Goal: Task Accomplishment & Management: Manage account settings

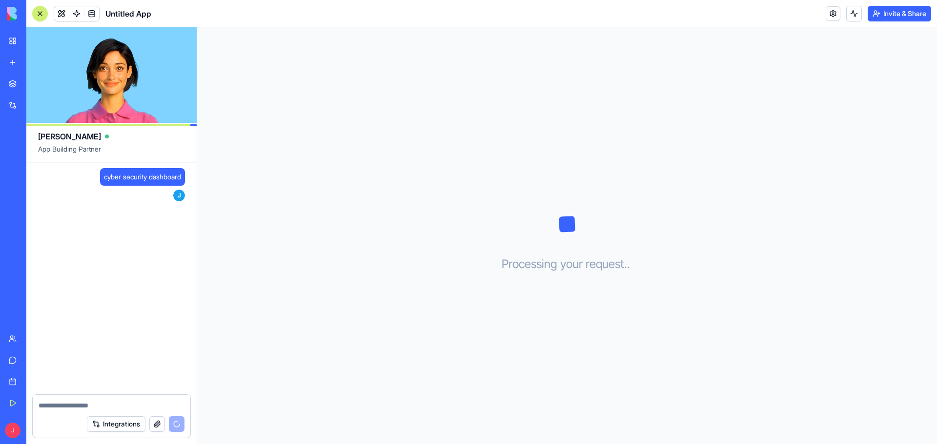
scroll to position [21, 0]
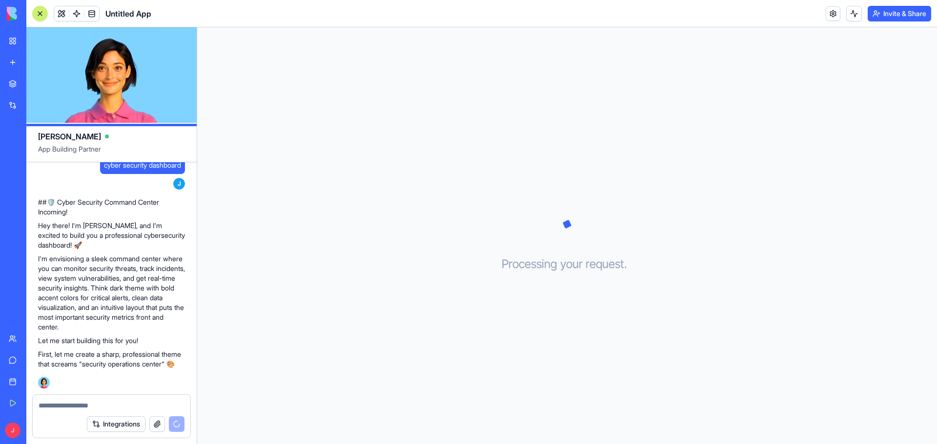
click at [81, 398] on div at bounding box center [112, 403] width 158 height 16
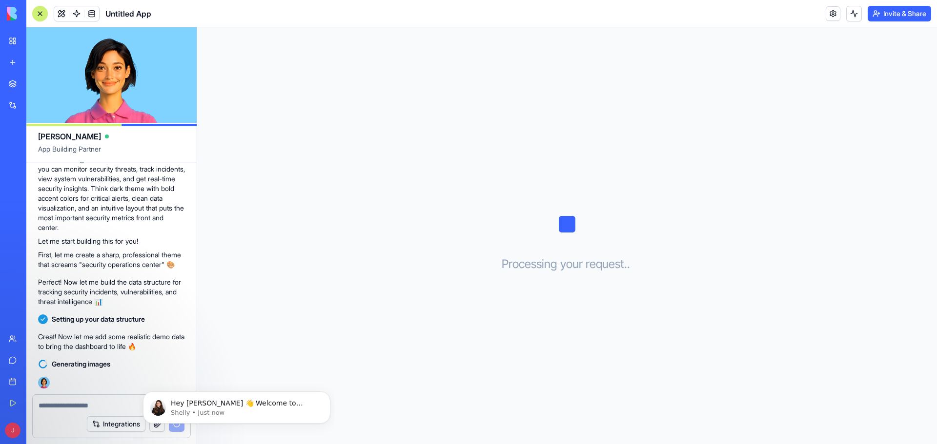
scroll to position [0, 0]
click at [204, 412] on p "Shelly • Just now" at bounding box center [244, 413] width 147 height 9
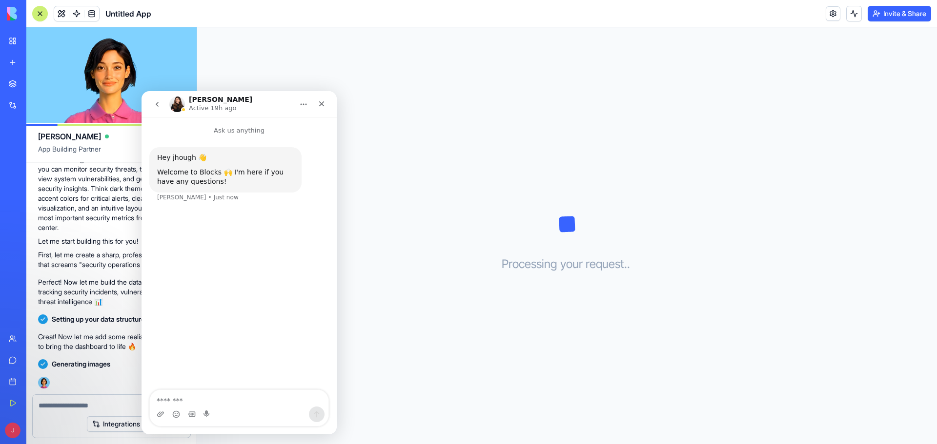
click at [404, 325] on div "Processing your request . . ." at bounding box center [567, 235] width 740 height 417
click at [80, 252] on p "First, let me create a sharp, professional theme that screams "security operati…" at bounding box center [111, 260] width 147 height 20
click at [321, 99] on div "Close" at bounding box center [322, 104] width 18 height 18
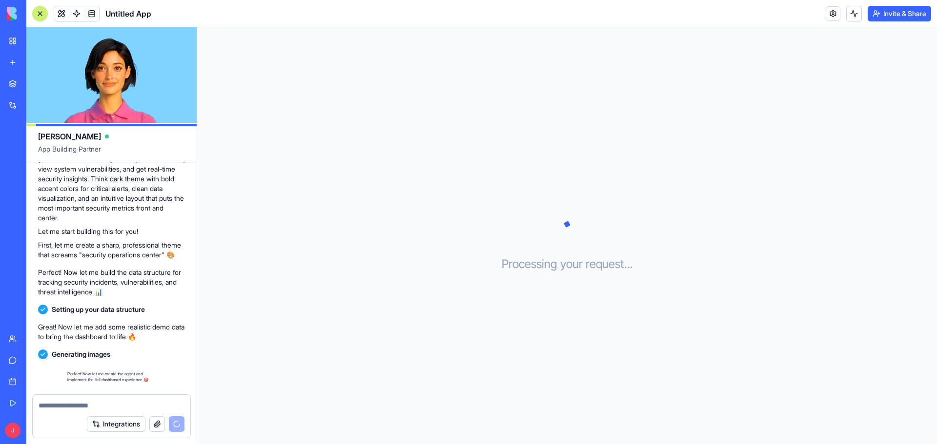
scroll to position [148, 0]
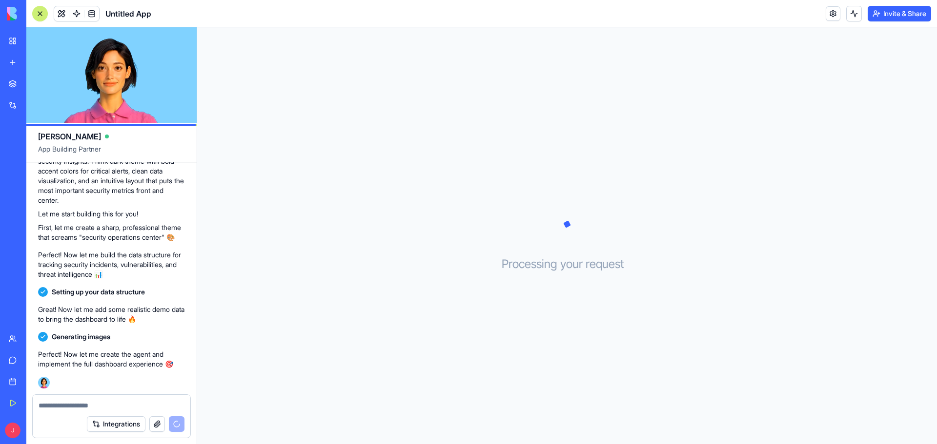
drag, startPoint x: 71, startPoint y: 405, endPoint x: 65, endPoint y: 407, distance: 6.6
click at [71, 405] on textarea at bounding box center [112, 406] width 146 height 10
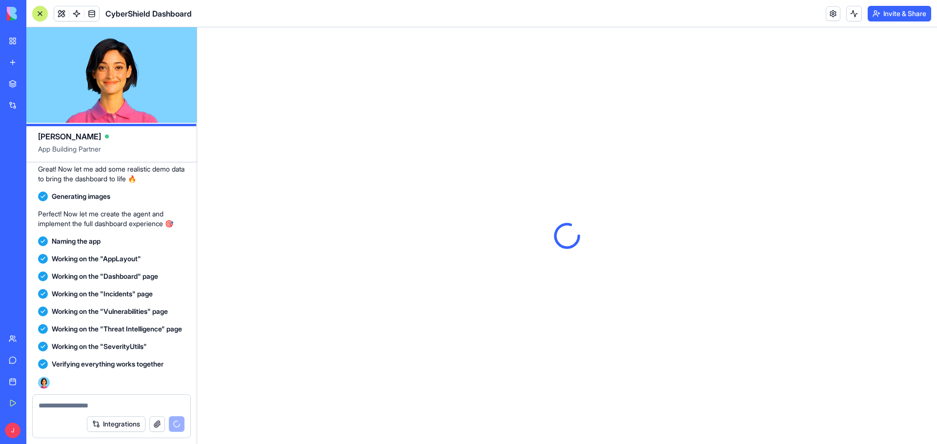
scroll to position [0, 0]
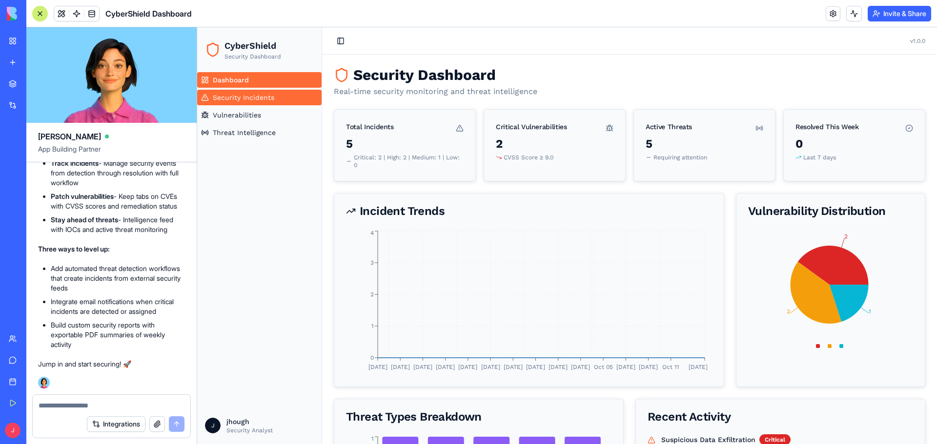
click at [273, 102] on link "Security Incidents" at bounding box center [259, 98] width 124 height 16
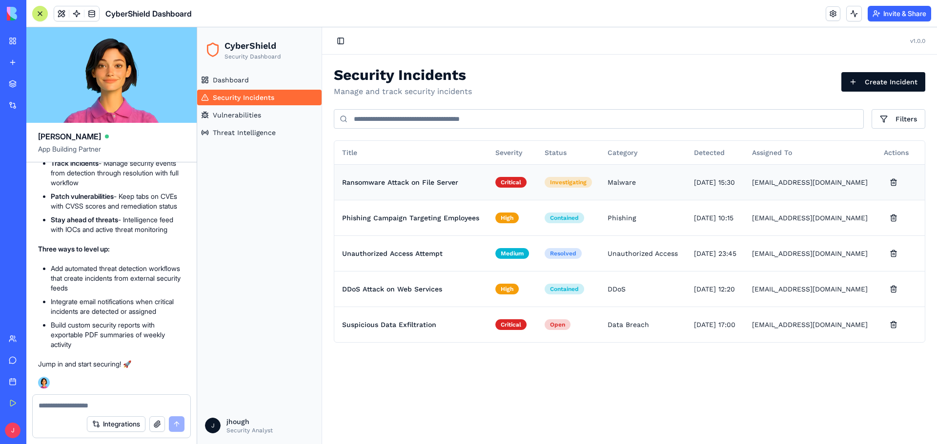
click at [384, 184] on td "Ransomware Attack on File Server" at bounding box center [410, 182] width 153 height 36
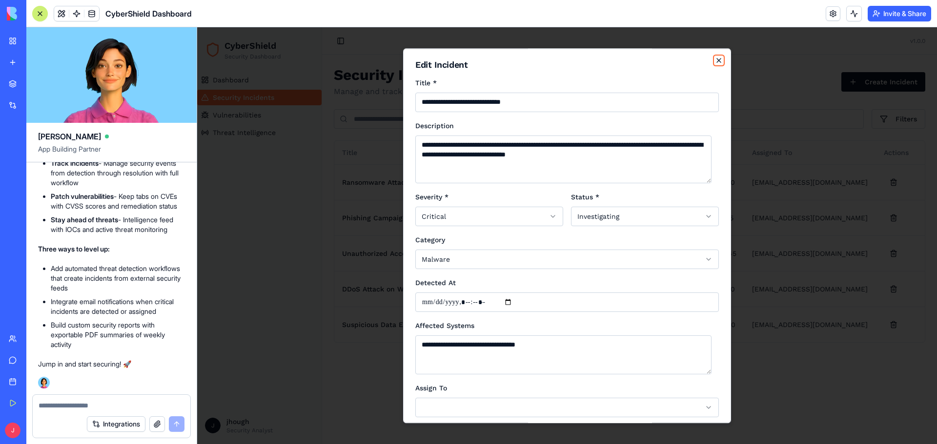
click at [715, 61] on icon "button" at bounding box center [719, 61] width 8 height 8
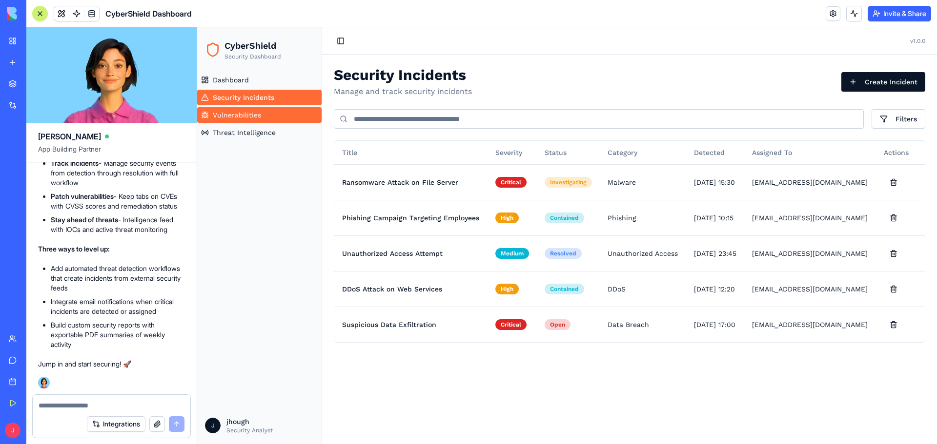
click at [237, 116] on span "Vulnerabilities" at bounding box center [237, 115] width 48 height 10
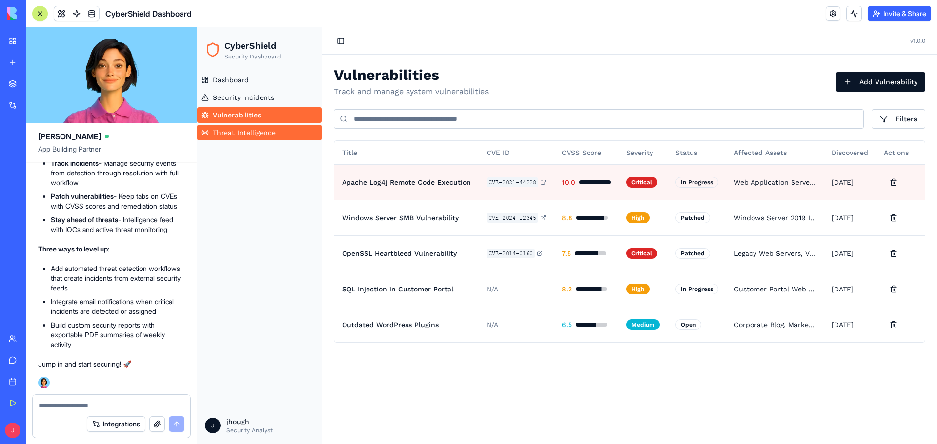
click at [232, 136] on span "Threat Intelligence" at bounding box center [244, 133] width 63 height 10
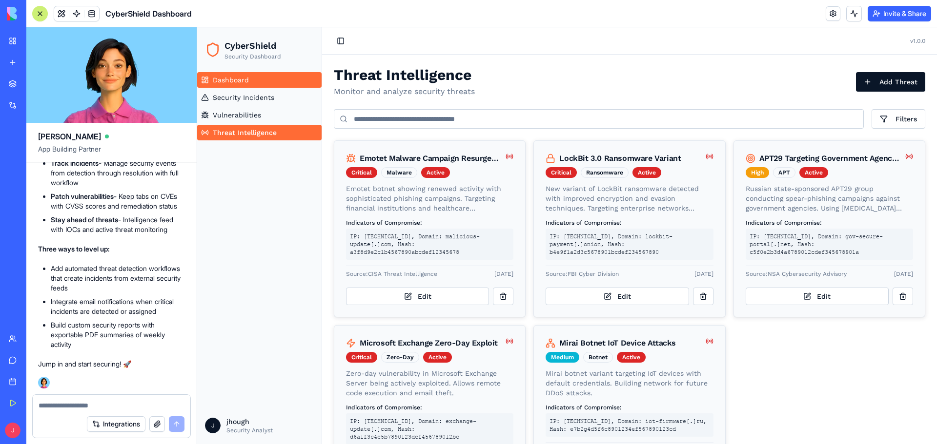
click at [216, 83] on span "Dashboard" at bounding box center [231, 80] width 36 height 10
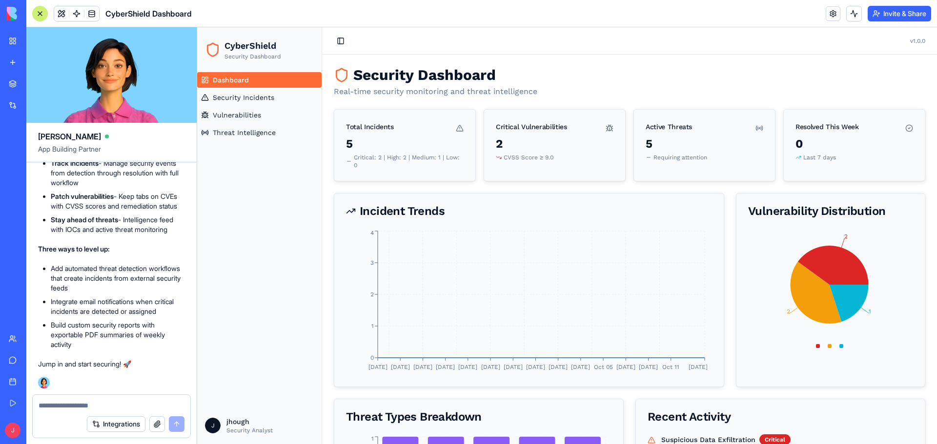
click at [78, 415] on div "Integrations" at bounding box center [112, 424] width 158 height 27
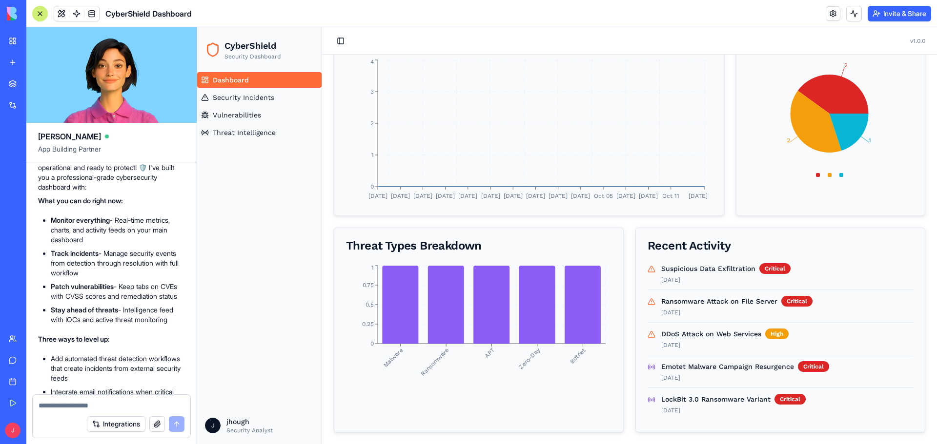
scroll to position [396, 0]
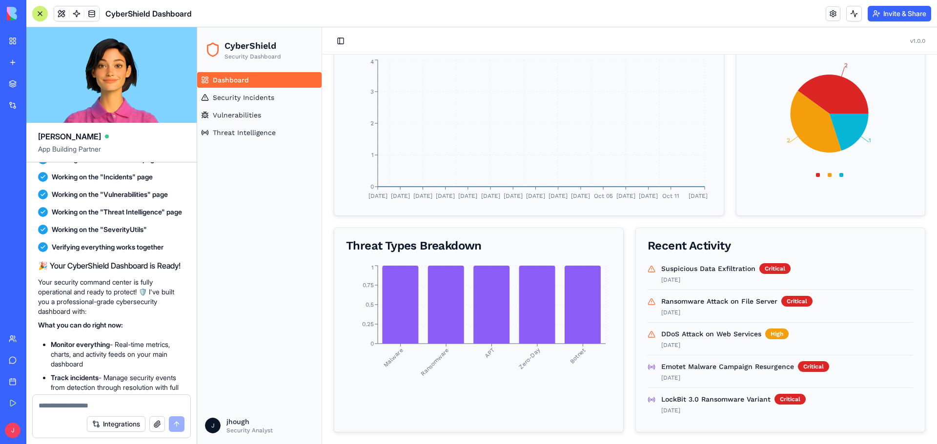
click at [70, 417] on div "Integrations" at bounding box center [112, 424] width 158 height 27
click at [72, 402] on textarea at bounding box center [112, 406] width 146 height 10
click at [94, 11] on span at bounding box center [91, 13] width 27 height 27
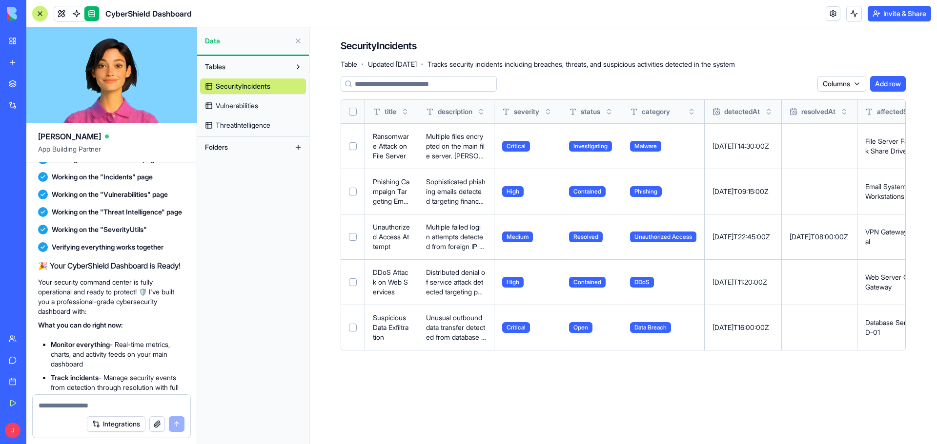
click at [246, 102] on span "Vulnerabilities" at bounding box center [237, 106] width 42 height 10
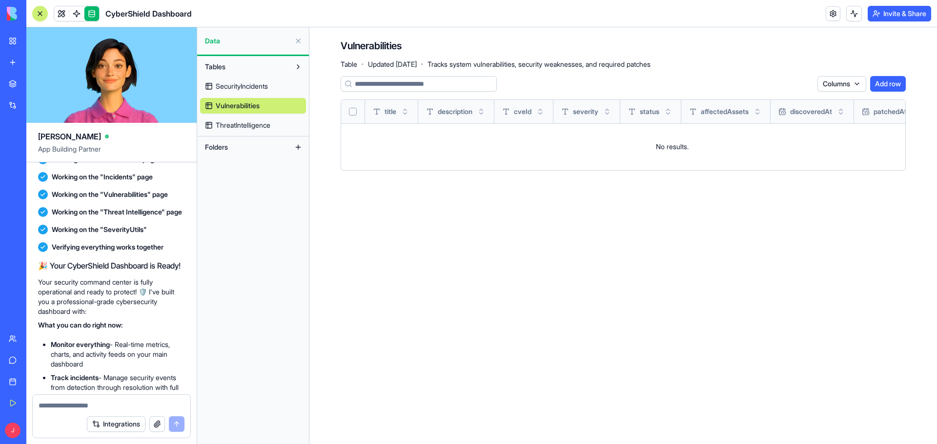
click at [246, 126] on span "ThreatIntelligence" at bounding box center [243, 125] width 55 height 10
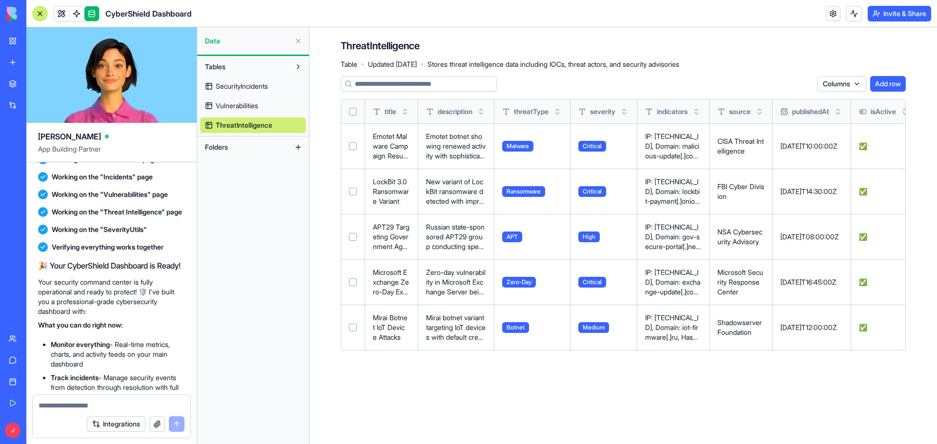
click at [233, 80] on link "SecurityIncidents" at bounding box center [253, 87] width 106 height 16
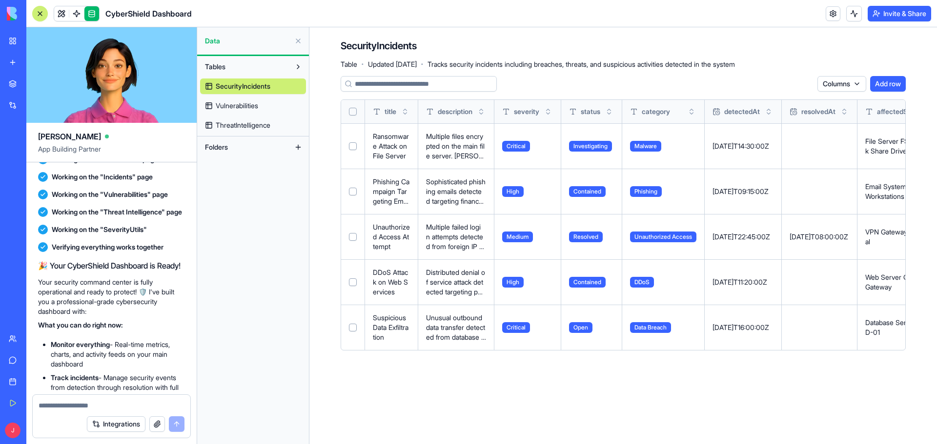
click at [80, 401] on div at bounding box center [112, 403] width 158 height 16
type textarea "**********"
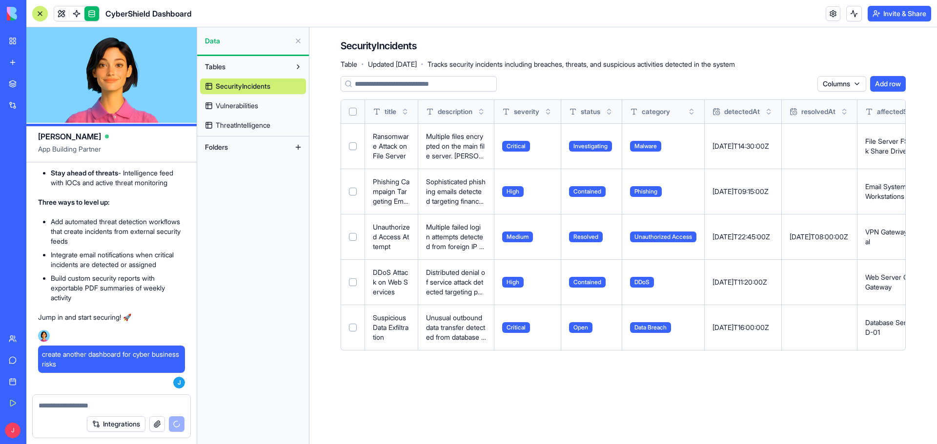
click at [301, 37] on button at bounding box center [298, 41] width 16 height 16
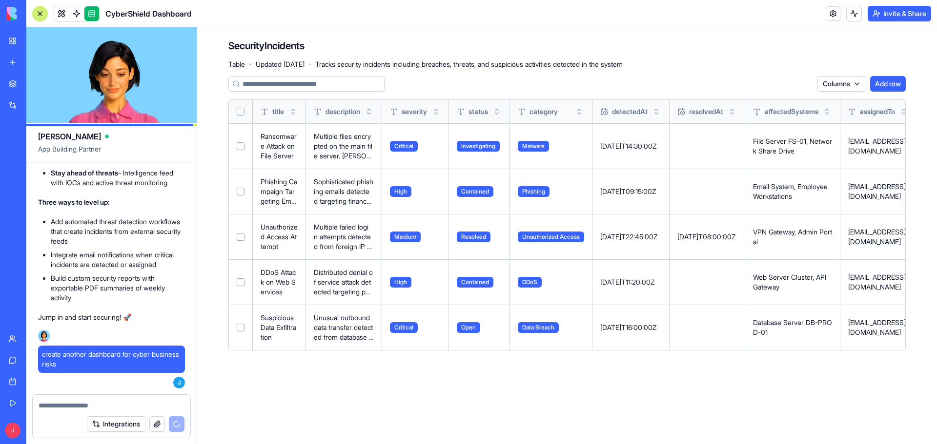
click at [33, 153] on div "Untitled App" at bounding box center [22, 152] width 27 height 10
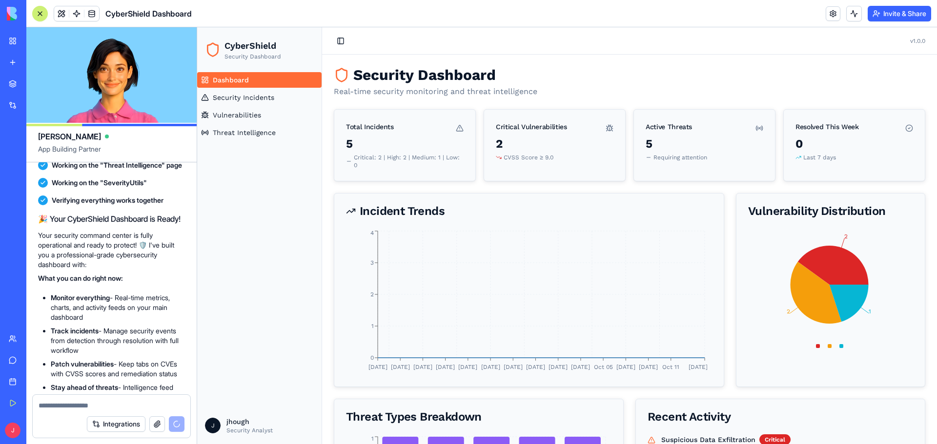
scroll to position [847, 0]
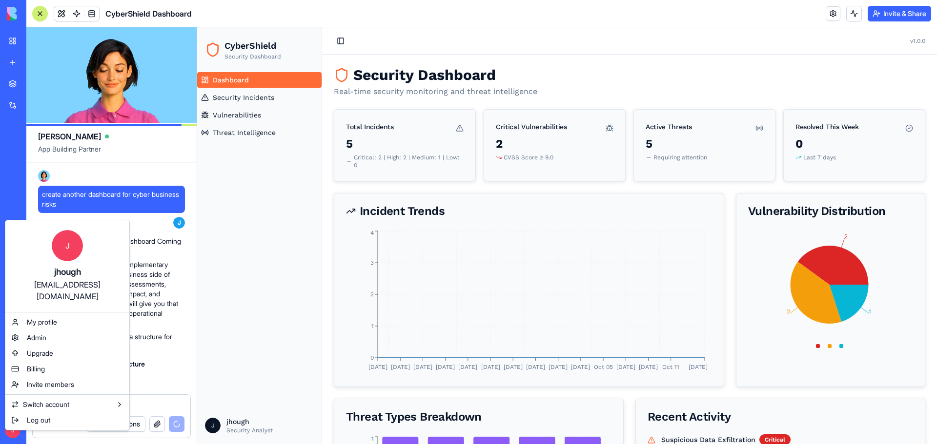
click at [0, 132] on html "My Workspace New app Marketplace Integrations Recent Untitled App AI Logo Gener…" at bounding box center [468, 222] width 937 height 444
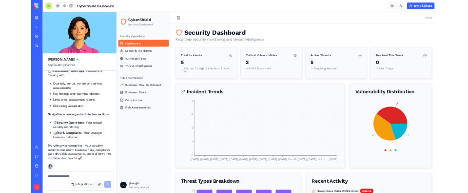
scroll to position [1737, 0]
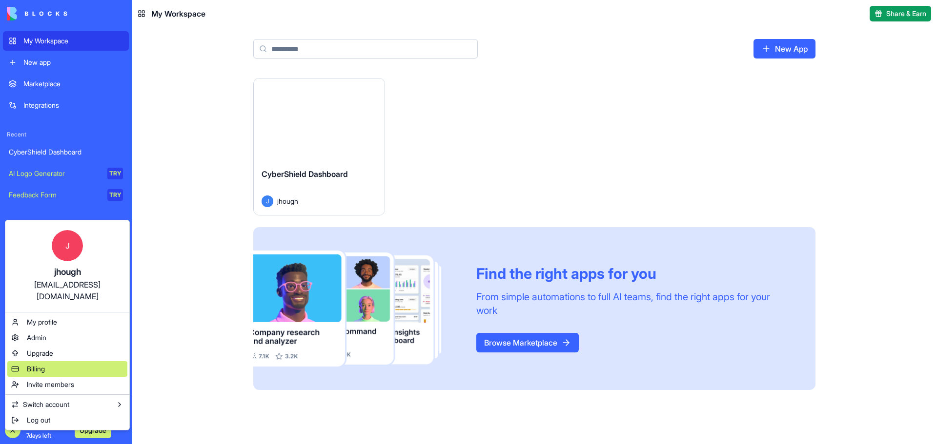
click at [47, 361] on div "Billing" at bounding box center [67, 369] width 120 height 16
